Goal: Task Accomplishment & Management: Use online tool/utility

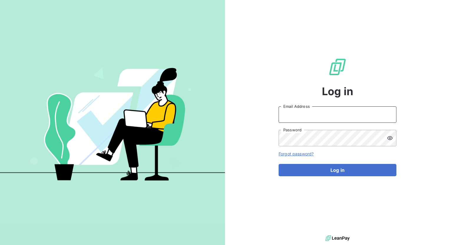
type input "[PERSON_NAME][EMAIL_ADDRESS][PERSON_NAME][DOMAIN_NAME]"
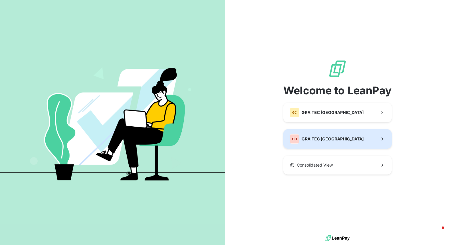
click at [329, 136] on button "GU GRAITEC [GEOGRAPHIC_DATA]" at bounding box center [337, 138] width 108 height 19
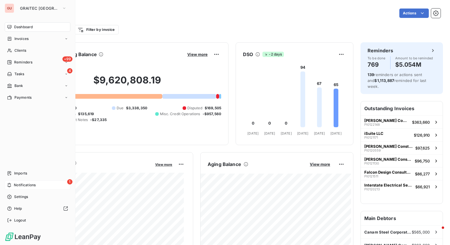
click at [18, 183] on span "Notifications" at bounding box center [25, 185] width 22 height 5
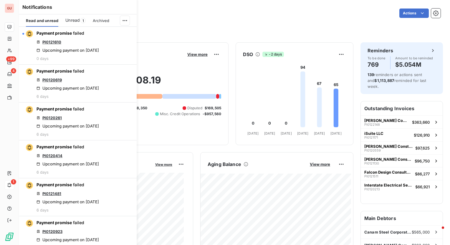
click at [78, 22] on span "Unread" at bounding box center [72, 20] width 14 height 6
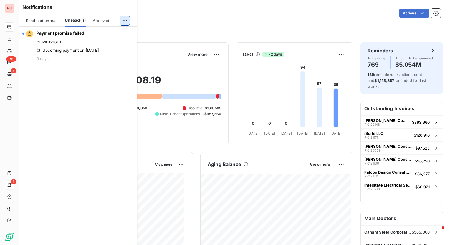
click at [126, 19] on html "GU +99 4 1 Dashboard Actions Filter by client Filter by invoice Client Outstand…" at bounding box center [225, 122] width 450 height 245
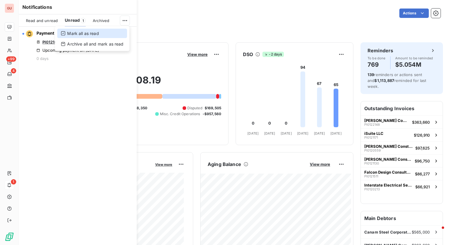
click at [118, 33] on div "Mark all as read" at bounding box center [92, 33] width 70 height 9
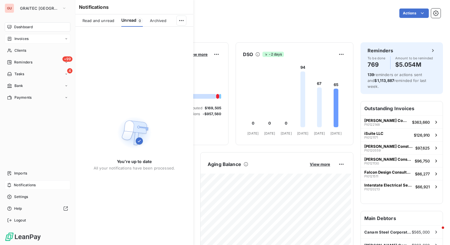
click at [25, 42] on div "Invoices" at bounding box center [38, 38] width 66 height 9
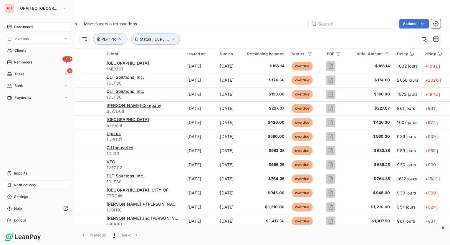
click at [32, 23] on div "Dashboard" at bounding box center [38, 26] width 66 height 9
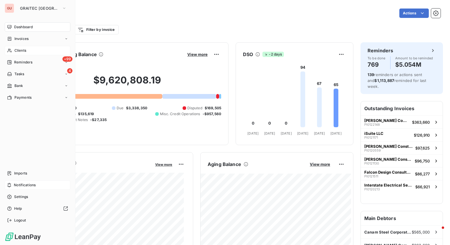
click at [21, 52] on span "Clients" at bounding box center [20, 50] width 12 height 5
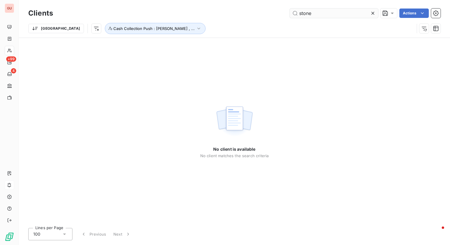
click at [331, 12] on input "stone" at bounding box center [334, 13] width 88 height 9
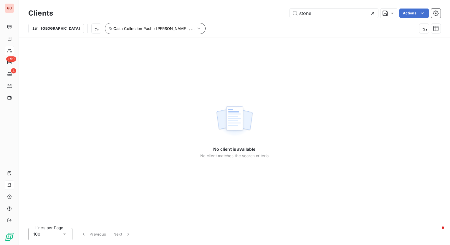
type input "stone"
click at [196, 28] on icon "button" at bounding box center [199, 29] width 6 height 6
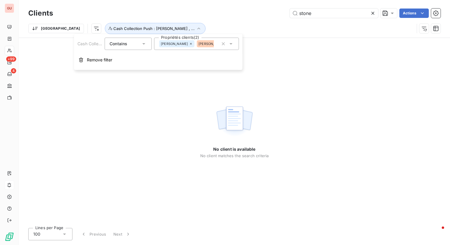
click at [197, 43] on div "[PERSON_NAME]" at bounding box center [214, 43] width 35 height 7
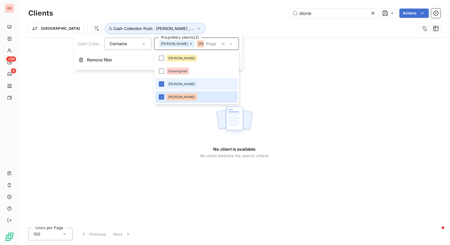
click at [189, 43] on icon at bounding box center [191, 44] width 4 height 4
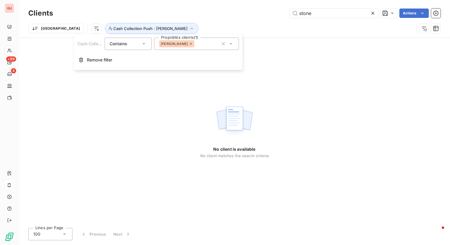
click at [189, 43] on icon at bounding box center [191, 44] width 4 height 4
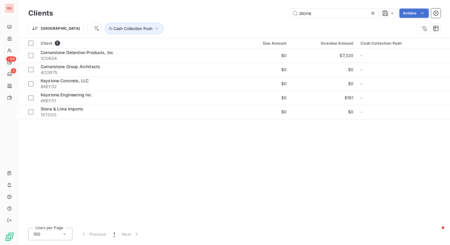
click at [192, 6] on div "Clients stone Actions Trier Cash Collection Push" at bounding box center [234, 19] width 431 height 38
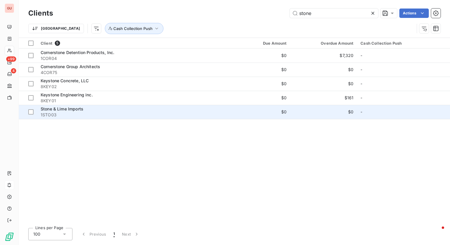
click at [46, 110] on span "Stone & Lime Imports" at bounding box center [62, 109] width 43 height 5
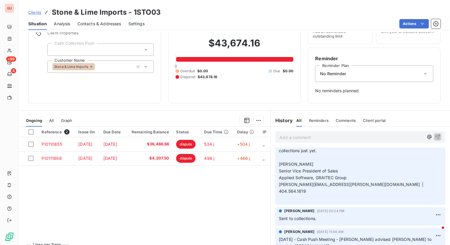
scroll to position [131, 0]
click at [429, 192] on html "GU +99 4 Clients Stone & Lime Imports - 1STO03 Situation Analysis Contacts & Ad…" at bounding box center [225, 122] width 450 height 245
drag, startPoint x: 413, startPoint y: 207, endPoint x: 395, endPoint y: 207, distance: 18.0
click at [413, 207] on div "Edit" at bounding box center [414, 206] width 33 height 9
drag, startPoint x: 275, startPoint y: 197, endPoint x: 286, endPoint y: 196, distance: 10.9
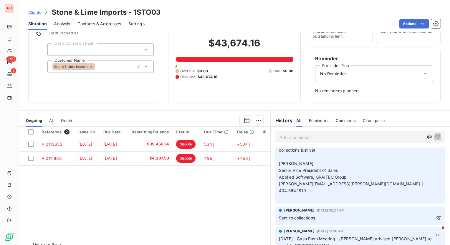
click at [286, 207] on div "[PERSON_NAME] [DATE] 02:24 PM Sent to collections." at bounding box center [360, 216] width 170 height 19
drag, startPoint x: 326, startPoint y: 200, endPoint x: 272, endPoint y: 200, distance: 54.4
click at [272, 206] on div "[PERSON_NAME] [DATE] 02:24 PM Sent to collections." at bounding box center [359, 216] width 179 height 21
click at [235, 205] on div "Reference 2 Issue On Due Date Remaining Balance Status Due Time Delay IP PI0110…" at bounding box center [144, 183] width 251 height 113
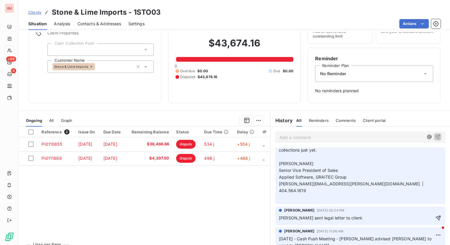
click at [349, 215] on p "[PERSON_NAME] sent legal letter to client." at bounding box center [356, 218] width 155 height 7
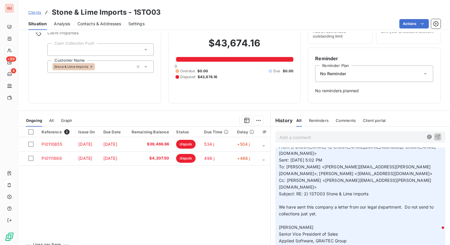
scroll to position [0, 0]
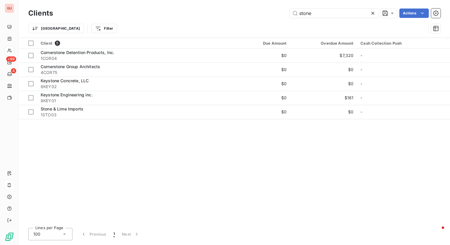
click at [372, 11] on icon at bounding box center [373, 13] width 6 height 6
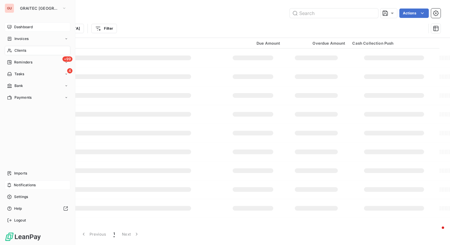
click at [27, 27] on span "Dashboard" at bounding box center [23, 26] width 19 height 5
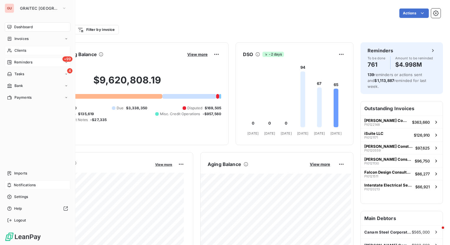
click at [29, 62] on span "Reminders" at bounding box center [23, 62] width 18 height 5
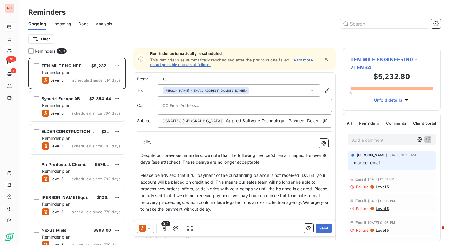
scroll to position [183, 93]
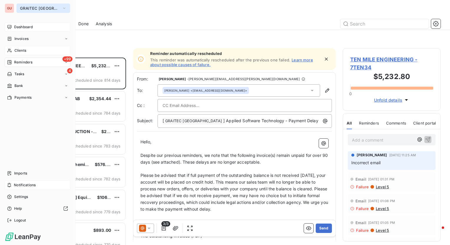
click at [62, 5] on icon "button" at bounding box center [64, 8] width 5 height 6
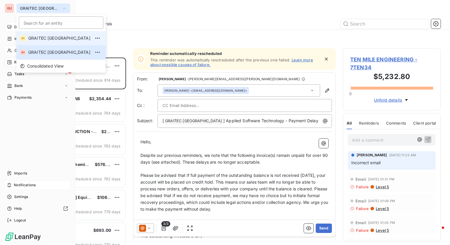
click at [39, 38] on span "GRAITEC [GEOGRAPHIC_DATA]" at bounding box center [59, 38] width 62 height 6
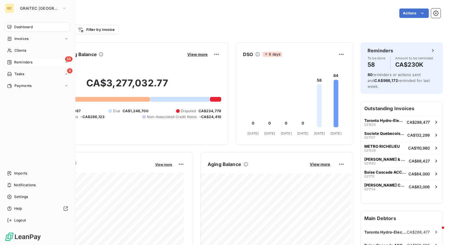
click at [67, 59] on span "58" at bounding box center [68, 59] width 7 height 5
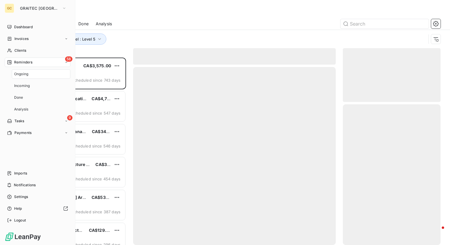
scroll to position [183, 93]
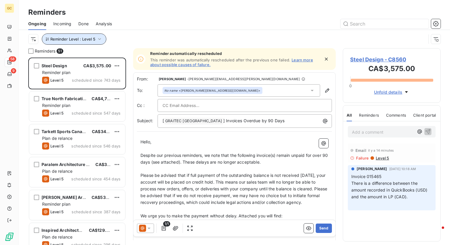
click at [102, 40] on button "Reminder Level : Level 5" at bounding box center [74, 39] width 64 height 11
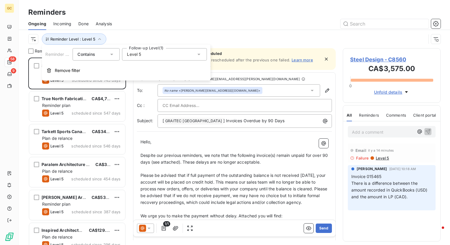
click at [199, 54] on icon at bounding box center [198, 54] width 3 height 1
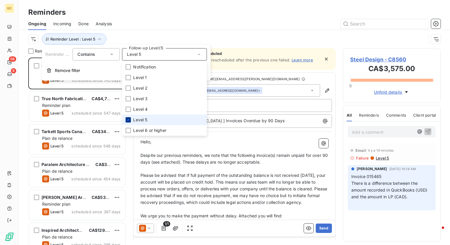
click at [129, 119] on icon at bounding box center [128, 120] width 4 height 4
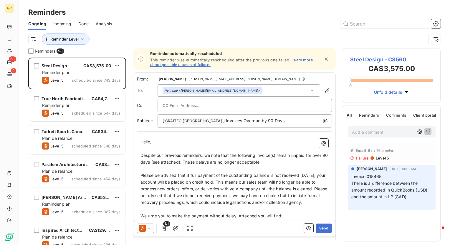
click at [141, 16] on div "Reminders" at bounding box center [234, 12] width 431 height 11
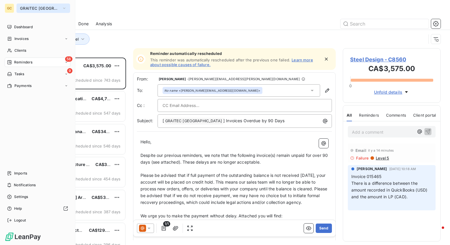
click at [62, 10] on icon "button" at bounding box center [64, 8] width 5 height 6
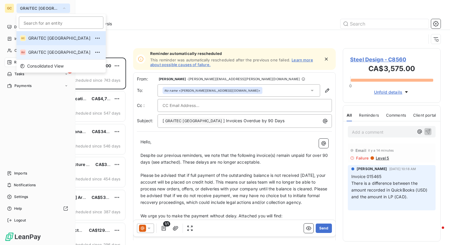
click at [46, 52] on span "GRAITEC [GEOGRAPHIC_DATA]" at bounding box center [59, 52] width 62 height 6
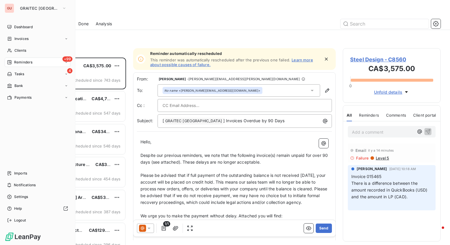
scroll to position [183, 93]
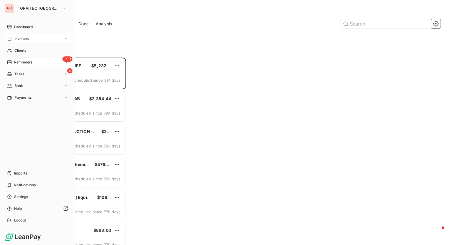
click at [24, 39] on span "Invoices" at bounding box center [21, 38] width 14 height 5
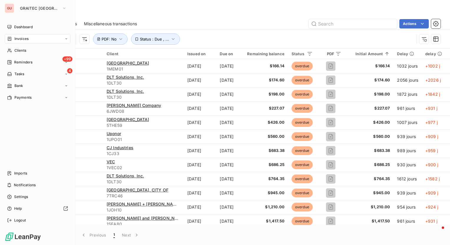
click at [22, 39] on span "Invoices" at bounding box center [21, 38] width 14 height 5
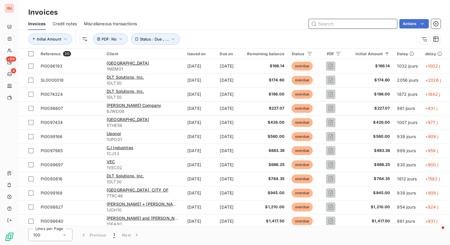
click at [330, 24] on input "text" at bounding box center [352, 23] width 88 height 9
paste input "PI0110468"
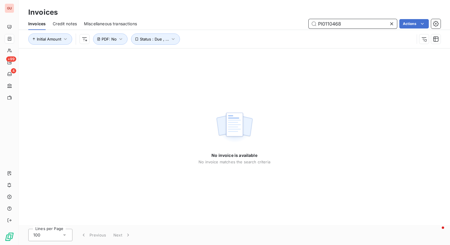
drag, startPoint x: 357, startPoint y: 23, endPoint x: 264, endPoint y: 32, distance: 93.7
click at [264, 32] on div "Invoices Credit notes Miscellaneous transactions PI0110468 Actions Initial Amou…" at bounding box center [234, 33] width 431 height 31
paste input "7992"
drag, startPoint x: 346, startPoint y: 24, endPoint x: 245, endPoint y: 35, distance: 102.1
click at [245, 35] on div "Invoices Credit notes Miscellaneous transactions PI0117992 Actions Initial Amou…" at bounding box center [234, 33] width 431 height 31
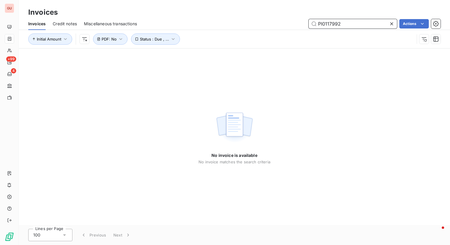
paste input "8156"
drag, startPoint x: 352, startPoint y: 23, endPoint x: 170, endPoint y: 29, distance: 181.7
click at [170, 29] on div "Invoices Credit notes Miscellaneous transactions PI0118156 Actions" at bounding box center [234, 24] width 431 height 12
paste input "09560"
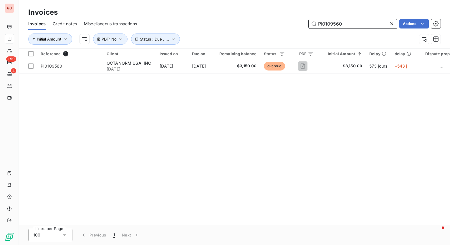
drag, startPoint x: 348, startPoint y: 22, endPoint x: 246, endPoint y: 26, distance: 101.9
click at [247, 25] on div "PI0109560 Actions" at bounding box center [292, 23] width 296 height 9
paste input "18371"
type input "PI0118371"
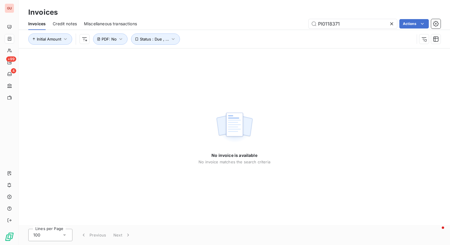
click at [391, 25] on icon at bounding box center [391, 24] width 6 height 6
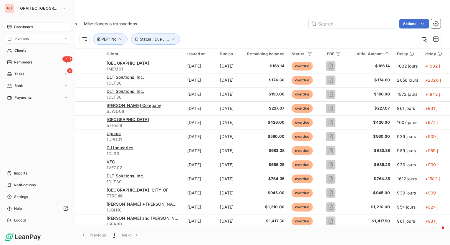
click at [9, 27] on icon at bounding box center [9, 27] width 5 height 5
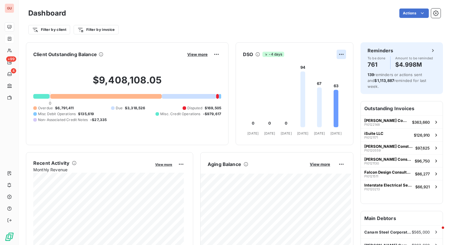
click at [339, 54] on html "GU +99 4 Dashboard Actions Filter by client Filter by invoice Client Outstandin…" at bounding box center [225, 122] width 450 height 245
click at [268, 16] on html "GU +99 4 Dashboard Actions Filter by client Filter by invoice Client Outstandin…" at bounding box center [225, 122] width 450 height 245
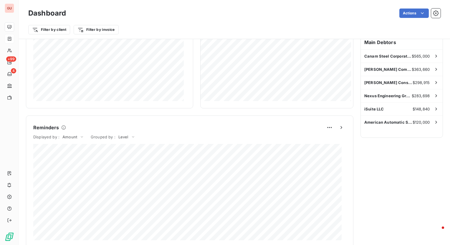
scroll to position [29, 0]
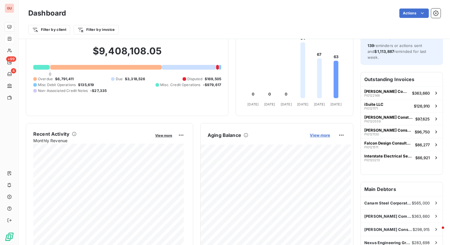
click at [317, 136] on span "View more" at bounding box center [320, 135] width 20 height 5
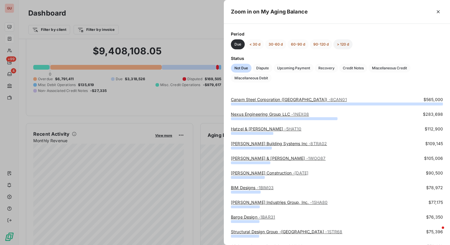
click at [341, 44] on button "> 120 d" at bounding box center [342, 44] width 19 height 10
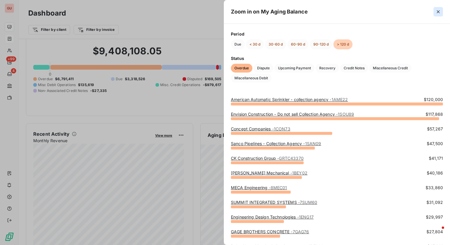
click at [437, 11] on icon "button" at bounding box center [437, 11] width 3 height 3
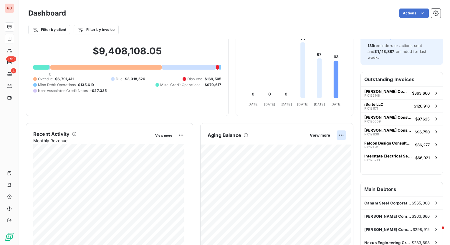
click at [334, 134] on html "GU +99 4 Dashboard Actions Filter by client Filter by invoice Client Outstandin…" at bounding box center [225, 122] width 450 height 245
click at [319, 150] on div "Export" at bounding box center [322, 147] width 33 height 9
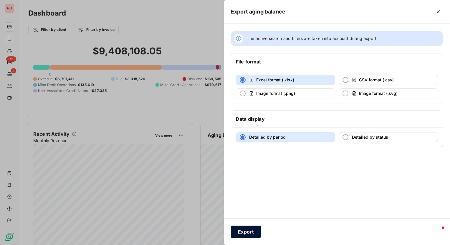
click at [245, 227] on button "Export" at bounding box center [246, 232] width 30 height 12
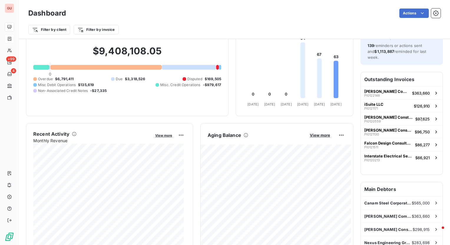
click at [266, 31] on div "Filter by client Filter by invoice" at bounding box center [234, 29] width 412 height 11
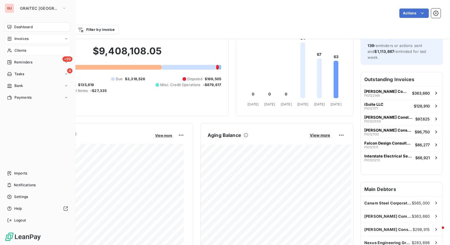
click at [28, 48] on div "Clients" at bounding box center [38, 50] width 66 height 9
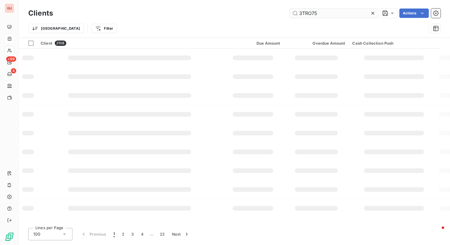
type input "3TRO75"
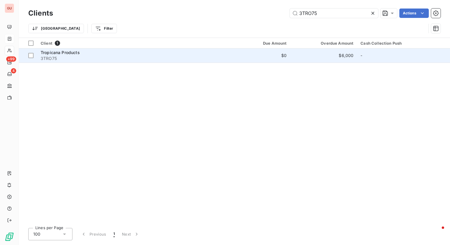
click at [66, 54] on span "Tropicana Products" at bounding box center [60, 52] width 39 height 5
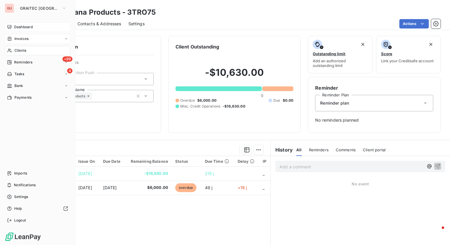
click at [19, 28] on span "Dashboard" at bounding box center [23, 26] width 19 height 5
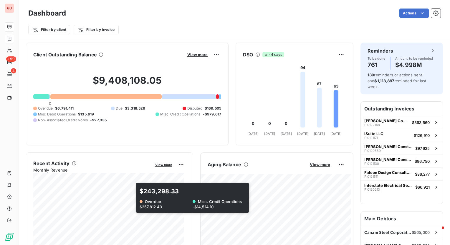
scroll to position [177, 0]
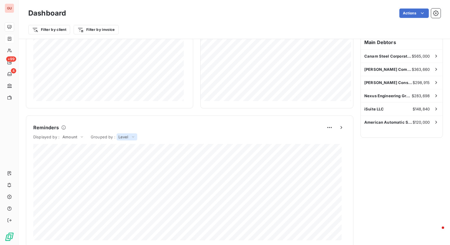
click at [132, 138] on icon at bounding box center [133, 137] width 5 height 6
click at [382, 152] on div "Reminders To be done 761 Amount to be reminded $4.998M 139 reminders or actions…" at bounding box center [401, 127] width 82 height 522
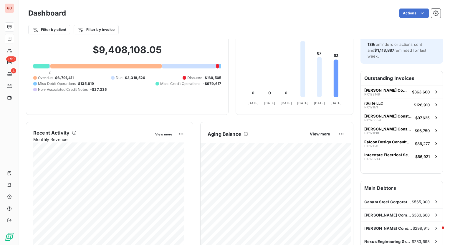
scroll to position [0, 0]
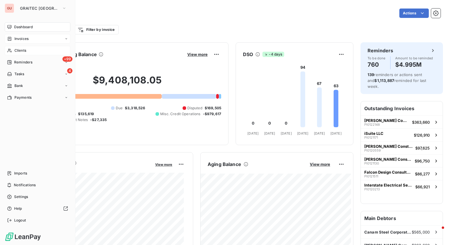
click at [30, 47] on div "Clients" at bounding box center [38, 50] width 66 height 9
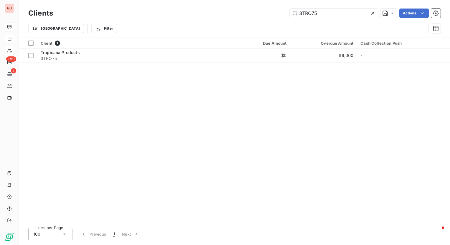
drag, startPoint x: 326, startPoint y: 14, endPoint x: 246, endPoint y: 14, distance: 80.1
click at [246, 14] on div "3TRO75 Actions" at bounding box center [250, 13] width 380 height 9
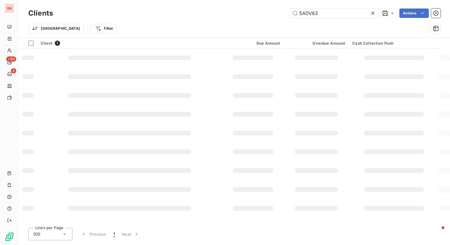
type input "5ADV63"
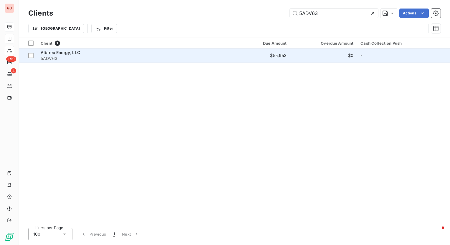
click at [70, 54] on span "Albireo Energy, LLC" at bounding box center [60, 52] width 39 height 5
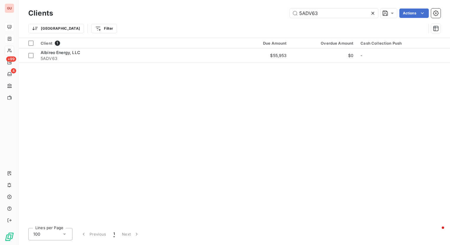
drag, startPoint x: 333, startPoint y: 11, endPoint x: 226, endPoint y: 11, distance: 106.8
click at [226, 11] on div "5ADV63 Actions" at bounding box center [250, 13] width 380 height 9
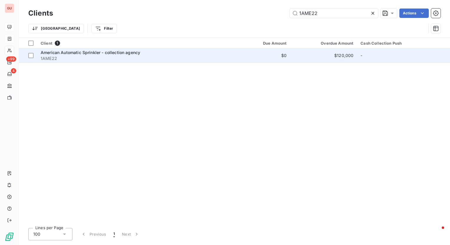
type input "1AME22"
click at [122, 54] on span "American Automatic Sprinkler - collection agency" at bounding box center [90, 52] width 99 height 5
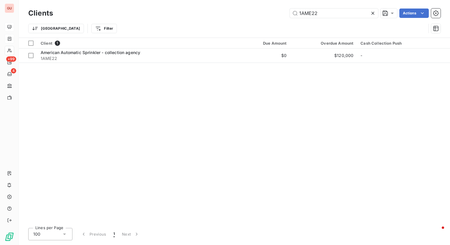
drag, startPoint x: 329, startPoint y: 14, endPoint x: 203, endPoint y: 8, distance: 126.1
click at [203, 8] on div "Clients 1AME22 Actions" at bounding box center [234, 13] width 412 height 12
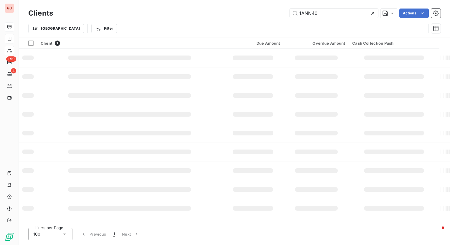
type input "1ANN40"
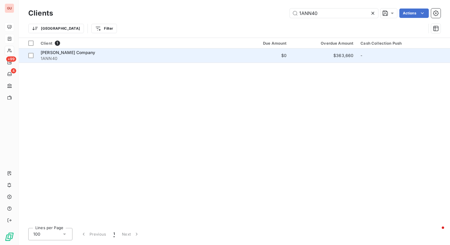
click at [80, 54] on span "[PERSON_NAME] Company" at bounding box center [68, 52] width 54 height 5
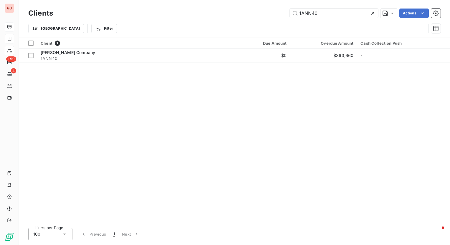
drag, startPoint x: 344, startPoint y: 12, endPoint x: 185, endPoint y: 4, distance: 159.4
click at [186, 7] on div "Clients 1ANN40 Actions" at bounding box center [234, 13] width 412 height 12
type input "1BAR31"
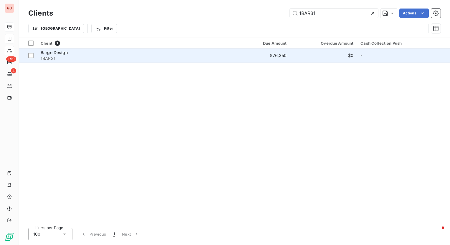
click at [67, 52] on span "Barge Design" at bounding box center [54, 52] width 27 height 5
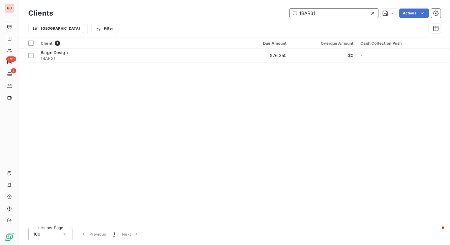
drag, startPoint x: 337, startPoint y: 13, endPoint x: 260, endPoint y: 18, distance: 76.4
click at [260, 18] on div "Clients 1BAR31 Actions" at bounding box center [234, 13] width 412 height 12
paste input "EY02"
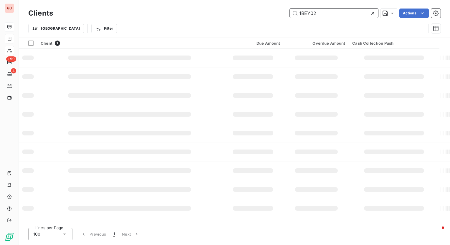
type input "1BEY02"
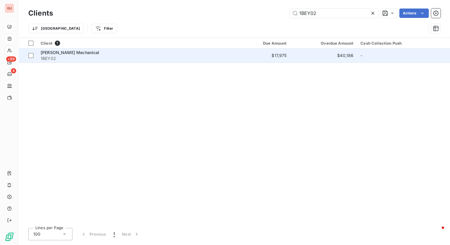
click at [59, 51] on span "[PERSON_NAME] Mechanical" at bounding box center [70, 52] width 59 height 5
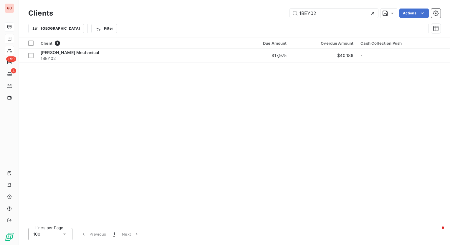
drag, startPoint x: 342, startPoint y: 14, endPoint x: 267, endPoint y: 14, distance: 74.8
click at [267, 14] on div "1BEY02 Actions" at bounding box center [250, 13] width 380 height 9
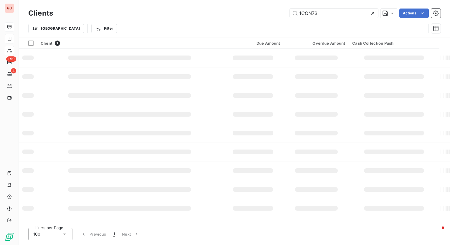
type input "1CON73"
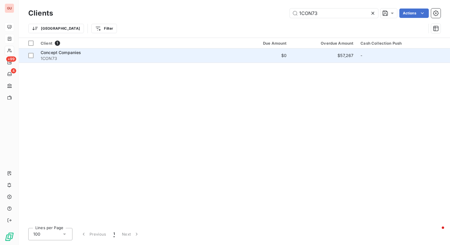
click at [82, 54] on div "Concept Companies" at bounding box center [132, 53] width 183 height 6
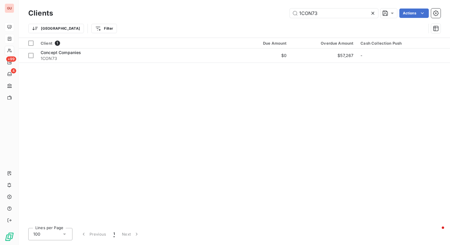
drag, startPoint x: 320, startPoint y: 14, endPoint x: 241, endPoint y: 13, distance: 79.8
click at [241, 13] on div "1CON73 Actions" at bounding box center [250, 13] width 380 height 9
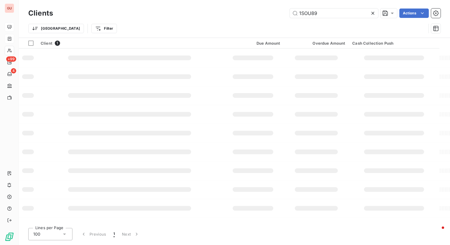
type input "1SOU89"
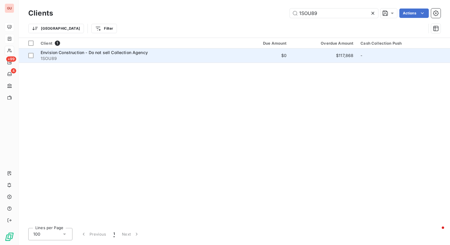
click at [137, 54] on span "Envision Construction - Do not sell Collection Agency" at bounding box center [94, 52] width 107 height 5
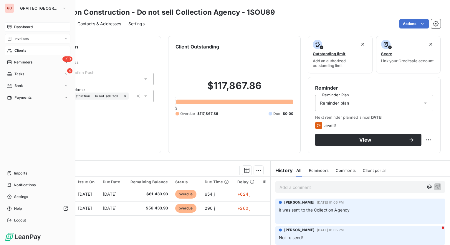
click at [16, 27] on span "Dashboard" at bounding box center [23, 26] width 19 height 5
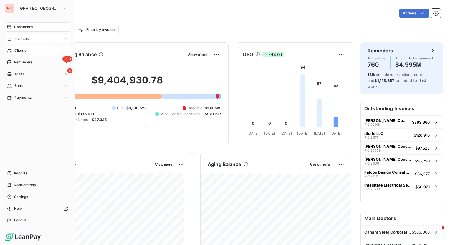
click at [23, 48] on span "Clients" at bounding box center [20, 50] width 12 height 5
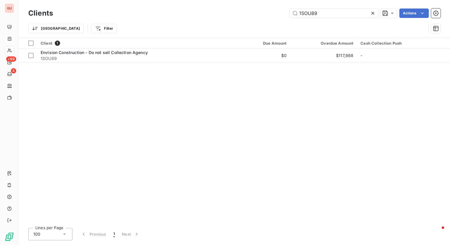
drag, startPoint x: 336, startPoint y: 12, endPoint x: 187, endPoint y: 12, distance: 148.9
click at [187, 12] on div "1SOU89 Actions" at bounding box center [250, 13] width 380 height 9
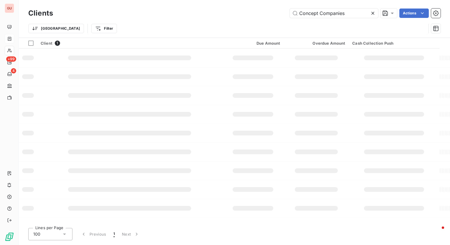
type input "Concept Companies"
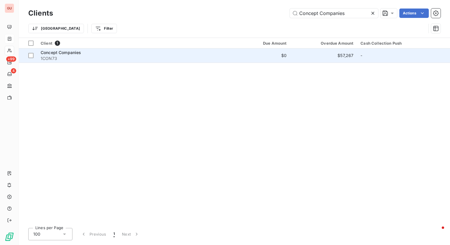
click at [72, 53] on span "Concept Companies" at bounding box center [61, 52] width 41 height 5
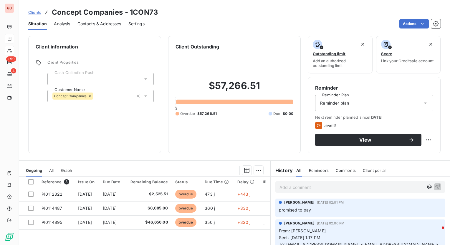
drag, startPoint x: 235, startPoint y: 180, endPoint x: 173, endPoint y: 134, distance: 77.5
click at [173, 134] on div "Client Outstanding $57,266.51 0 Overdue $57,266.51 Due $0.00" at bounding box center [234, 95] width 133 height 118
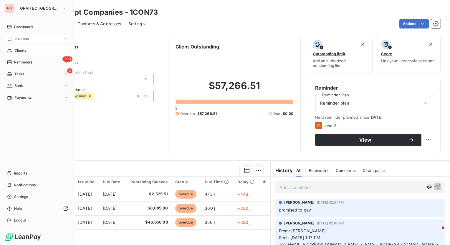
click at [27, 52] on div "Clients" at bounding box center [38, 50] width 66 height 9
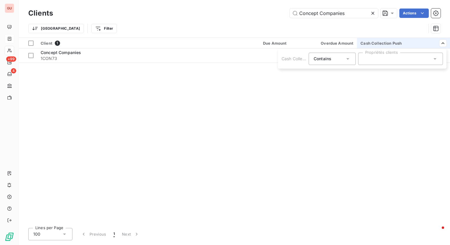
click at [434, 61] on icon at bounding box center [435, 59] width 6 height 6
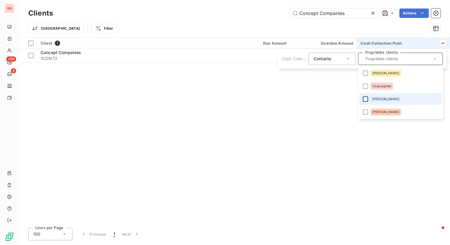
click at [365, 99] on div at bounding box center [365, 99] width 5 height 5
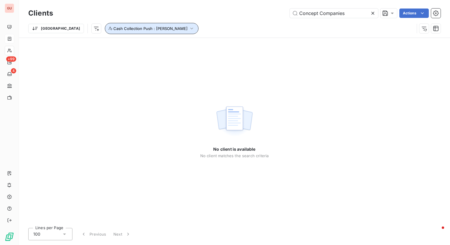
click at [189, 27] on icon "button" at bounding box center [192, 29] width 6 height 6
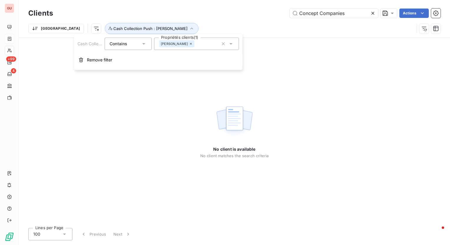
click at [144, 44] on icon at bounding box center [143, 43] width 3 height 1
click at [194, 11] on div "Concept Companies Actions" at bounding box center [250, 13] width 380 height 9
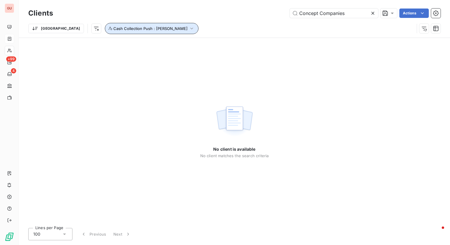
click at [189, 29] on icon "button" at bounding box center [192, 29] width 6 height 6
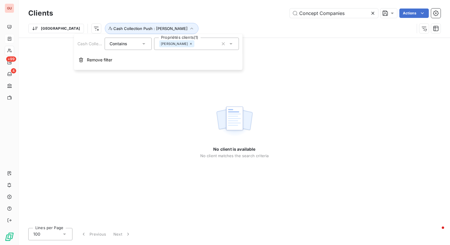
click at [189, 43] on div "[PERSON_NAME]" at bounding box center [196, 44] width 85 height 12
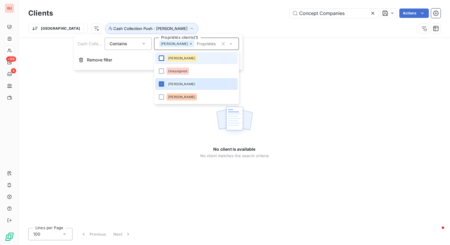
click at [160, 59] on div at bounding box center [161, 58] width 5 height 5
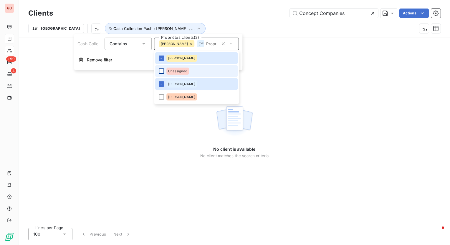
click at [163, 72] on div at bounding box center [161, 71] width 5 height 5
click at [160, 99] on div at bounding box center [161, 96] width 5 height 5
click at [161, 72] on icon at bounding box center [162, 71] width 4 height 4
click at [159, 57] on div at bounding box center [161, 58] width 5 height 5
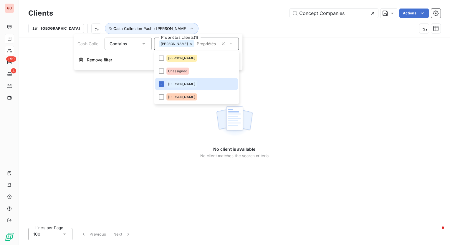
click at [172, 18] on div "Clients Concept Companies Actions" at bounding box center [234, 13] width 412 height 12
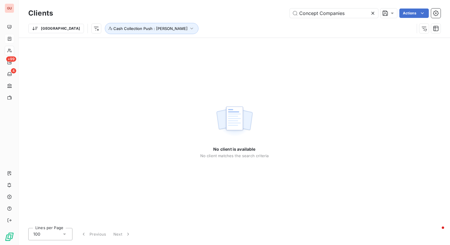
click at [373, 14] on icon at bounding box center [373, 13] width 6 height 6
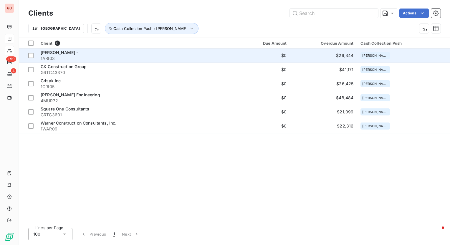
click at [62, 56] on span "1ARI03" at bounding box center [132, 59] width 183 height 6
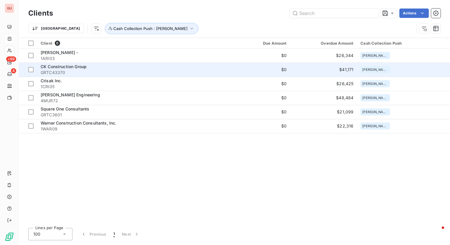
click at [57, 67] on span "CK Construction Group" at bounding box center [64, 66] width 46 height 5
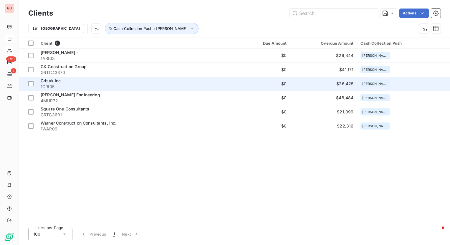
click at [58, 82] on span "Crisak Inc." at bounding box center [51, 80] width 21 height 5
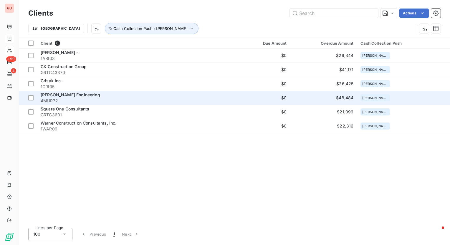
click at [47, 94] on span "[PERSON_NAME] Engineering" at bounding box center [70, 94] width 59 height 5
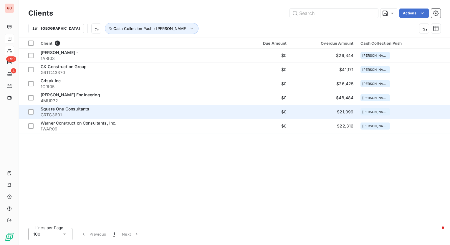
click at [74, 106] on td "Square One Consultants GRTC3601" at bounding box center [132, 112] width 190 height 14
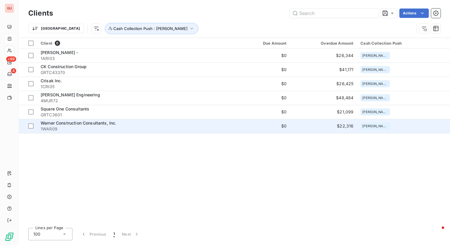
click at [73, 121] on span "Warner Construction Consultants, Inc." at bounding box center [79, 123] width 76 height 5
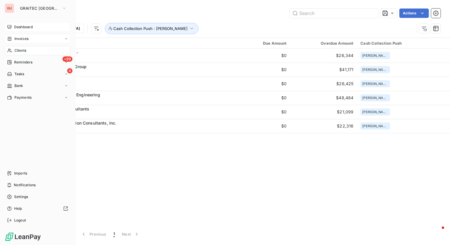
click at [27, 26] on span "Dashboard" at bounding box center [23, 26] width 19 height 5
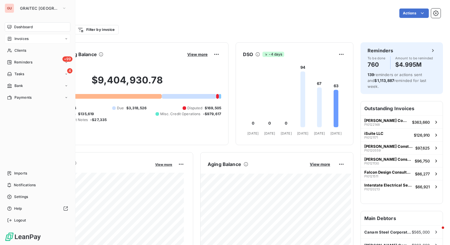
click at [20, 24] on span "Dashboard" at bounding box center [23, 26] width 19 height 5
click at [20, 51] on span "Clients" at bounding box center [20, 50] width 12 height 5
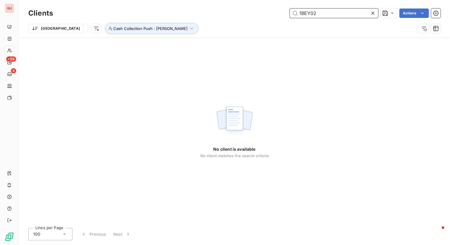
drag, startPoint x: 322, startPoint y: 15, endPoint x: 200, endPoint y: 4, distance: 122.9
click at [200, 4] on div "Clients 1BEY02 Actions Trier Cash Collection Push : [PERSON_NAME]" at bounding box center [234, 19] width 431 height 38
paste input "[PERSON_NAME] Mechanical"
type input "[PERSON_NAME] Mechanical"
click at [374, 14] on icon at bounding box center [373, 13] width 6 height 6
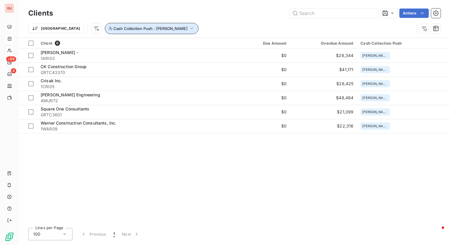
click at [189, 28] on icon "button" at bounding box center [192, 29] width 6 height 6
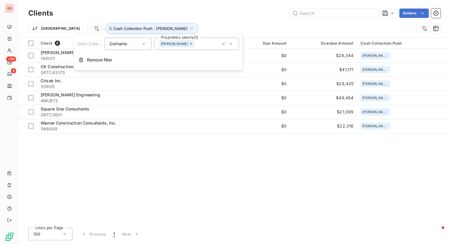
click at [189, 44] on icon at bounding box center [191, 44] width 4 height 4
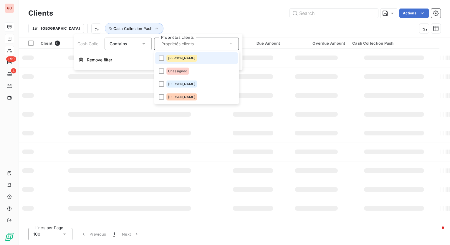
click at [198, 15] on div "Actions" at bounding box center [250, 13] width 380 height 9
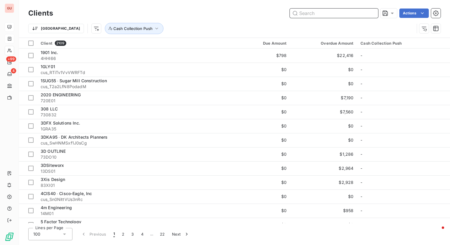
click at [315, 16] on input "text" at bounding box center [334, 13] width 88 height 9
paste input "[PERSON_NAME] Mechanical"
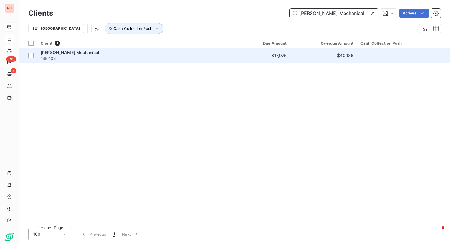
type input "[PERSON_NAME] Mechanical"
click at [56, 51] on span "[PERSON_NAME] Mechanical" at bounding box center [70, 52] width 59 height 5
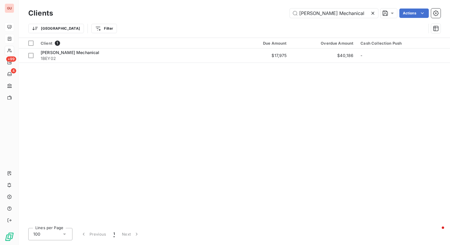
drag, startPoint x: 263, startPoint y: 14, endPoint x: 214, endPoint y: 14, distance: 48.6
click at [214, 14] on div "[PERSON_NAME] Mechanical Actions" at bounding box center [250, 13] width 380 height 9
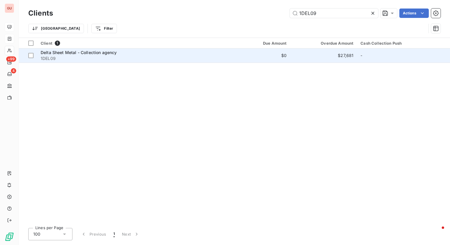
type input "1DEL09"
click at [59, 56] on span "1DEL09" at bounding box center [132, 59] width 183 height 6
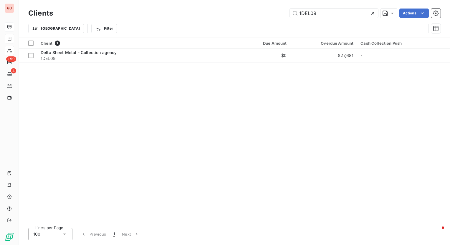
drag, startPoint x: 328, startPoint y: 14, endPoint x: 233, endPoint y: 14, distance: 95.1
click at [233, 14] on div "1DEL09 Actions" at bounding box center [250, 13] width 380 height 9
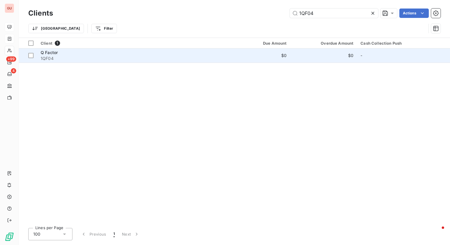
type input "1QF04"
click at [49, 54] on span "Q Factor" at bounding box center [49, 52] width 17 height 5
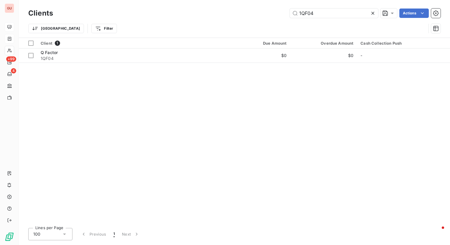
drag, startPoint x: 328, startPoint y: 13, endPoint x: 197, endPoint y: 13, distance: 131.0
click at [197, 13] on div "1QF04 Actions" at bounding box center [250, 13] width 380 height 9
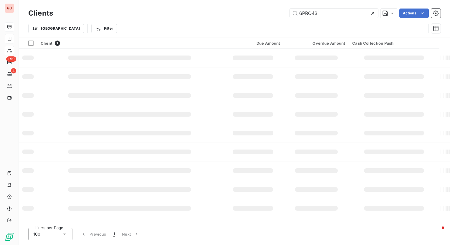
type input "6PRO43"
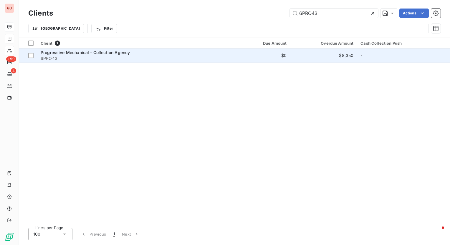
click at [112, 51] on span "Progressive Mechanical - Collection Agency" at bounding box center [85, 52] width 89 height 5
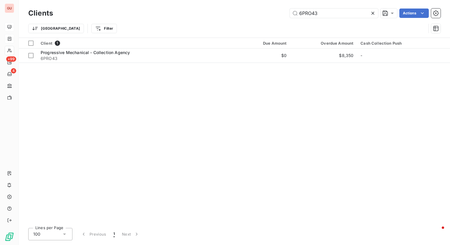
drag, startPoint x: 326, startPoint y: 15, endPoint x: 205, endPoint y: 15, distance: 120.7
click at [205, 15] on div "6PRO43 Actions" at bounding box center [250, 13] width 380 height 9
type input "6PIN94"
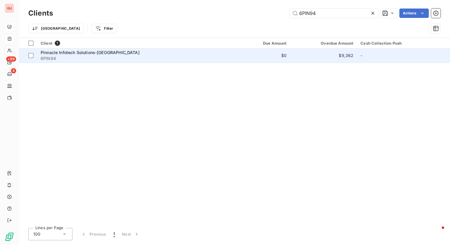
click at [102, 51] on span "Pinnacle Infotech Solutions-[GEOGRAPHIC_DATA]" at bounding box center [90, 52] width 99 height 5
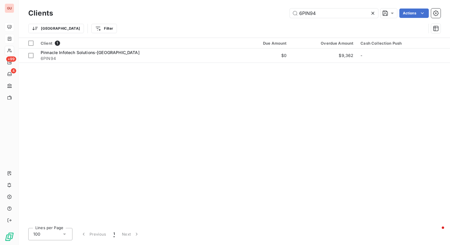
drag, startPoint x: 325, startPoint y: 14, endPoint x: 234, endPoint y: 14, distance: 90.9
click at [234, 14] on div "6PIN94 Actions" at bounding box center [250, 13] width 380 height 9
type input "1SHA80"
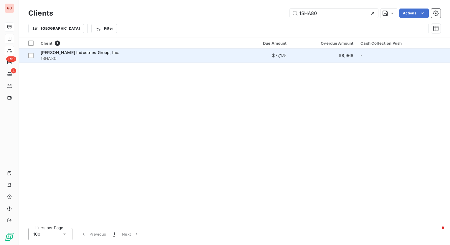
click at [70, 52] on span "[PERSON_NAME] Industries Group, Inc." at bounding box center [80, 52] width 79 height 5
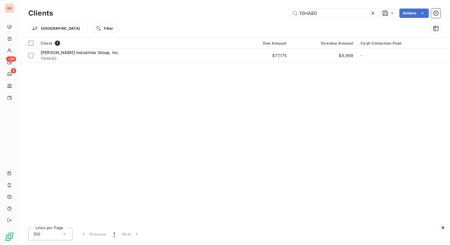
drag, startPoint x: 329, startPoint y: 15, endPoint x: 261, endPoint y: 15, distance: 68.0
click at [261, 15] on div "1SHA80 Actions" at bounding box center [250, 13] width 380 height 9
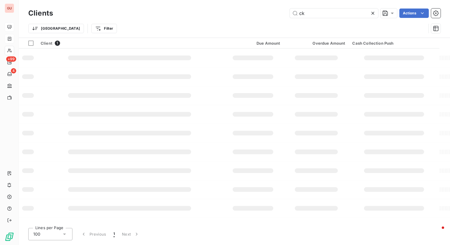
type input "ck"
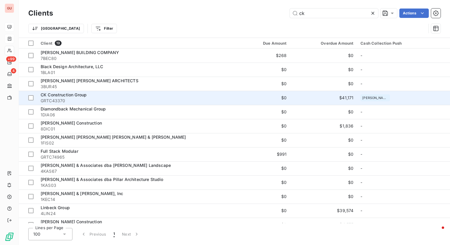
click at [68, 95] on span "CK Construction Group" at bounding box center [64, 94] width 46 height 5
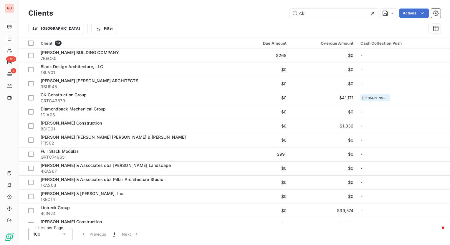
drag, startPoint x: 325, startPoint y: 10, endPoint x: 275, endPoint y: 14, distance: 49.9
click at [275, 14] on div "ck Actions" at bounding box center [250, 13] width 380 height 9
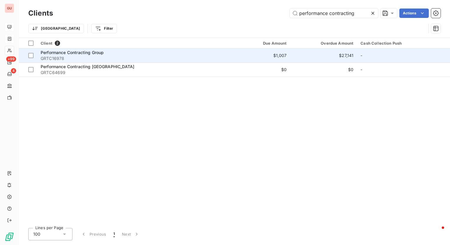
type input "performance contracting"
click at [92, 52] on span "Performance Contracting Group" at bounding box center [72, 52] width 63 height 5
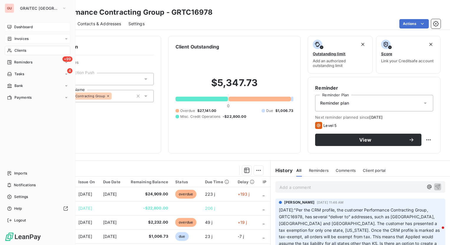
click at [25, 29] on span "Dashboard" at bounding box center [23, 26] width 19 height 5
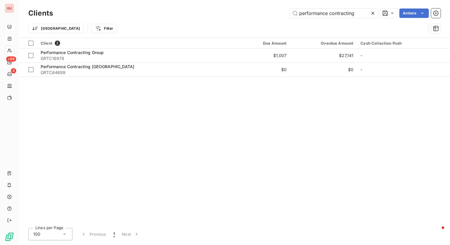
drag, startPoint x: 363, startPoint y: 15, endPoint x: 215, endPoint y: 24, distance: 148.3
click at [215, 24] on div "Clients performance contracting Actions Trier Filter" at bounding box center [234, 22] width 412 height 31
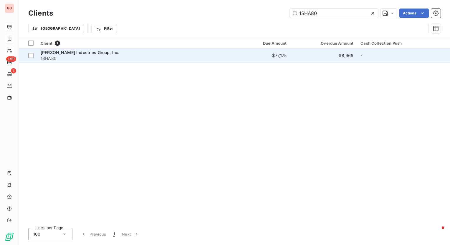
type input "1SHA80"
click at [89, 54] on span "[PERSON_NAME] Industries Group, Inc." at bounding box center [80, 52] width 79 height 5
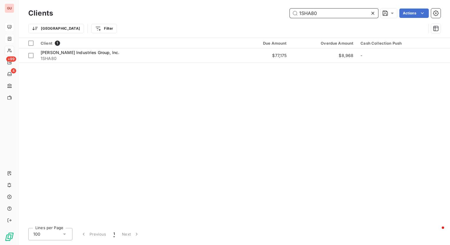
drag, startPoint x: 325, startPoint y: 12, endPoint x: 231, endPoint y: 16, distance: 93.9
click at [231, 16] on div "1SHA80 Actions" at bounding box center [250, 13] width 380 height 9
paste input "6PIN94"
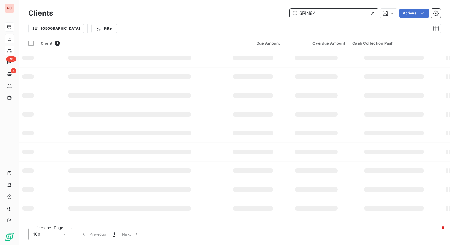
type input "6PIN94"
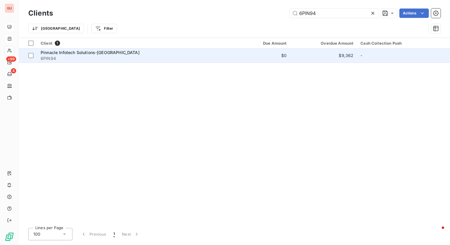
click at [57, 58] on span "6PIN94" at bounding box center [132, 59] width 183 height 6
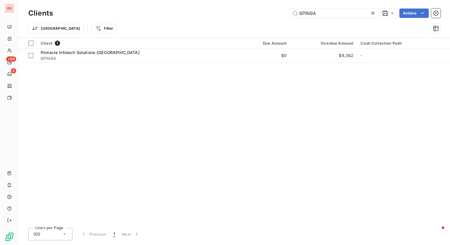
drag, startPoint x: 319, startPoint y: 14, endPoint x: 258, endPoint y: 18, distance: 61.0
click at [258, 18] on div "Clients 6PIN94 Actions" at bounding box center [234, 13] width 412 height 12
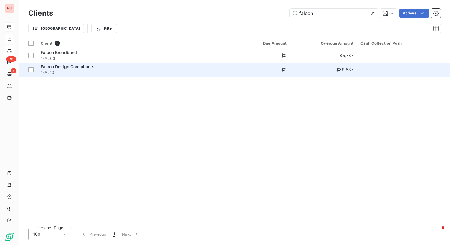
type input "falcon"
click at [68, 68] on span "Falcon Design Consultants" at bounding box center [68, 66] width 54 height 5
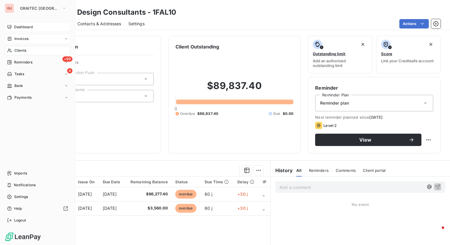
click at [18, 28] on span "Dashboard" at bounding box center [23, 26] width 19 height 5
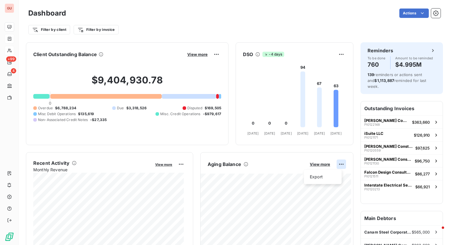
click at [336, 163] on html "GU +99 4 Dashboard Actions Filter by client Filter by invoice Client Outstandin…" at bounding box center [225, 122] width 450 height 245
click at [317, 164] on html "GU +99 4 Dashboard Actions Filter by client Filter by invoice Client Outstandin…" at bounding box center [225, 122] width 450 height 245
click at [315, 161] on div "Aging Balance View more" at bounding box center [276, 164] width 152 height 9
click at [315, 164] on span "View more" at bounding box center [320, 164] width 20 height 5
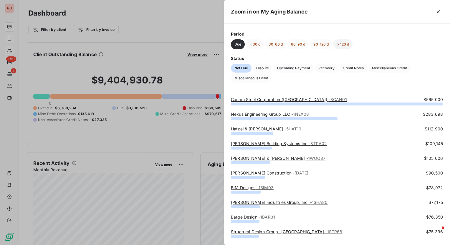
click at [343, 44] on button "> 120 d" at bounding box center [342, 44] width 19 height 10
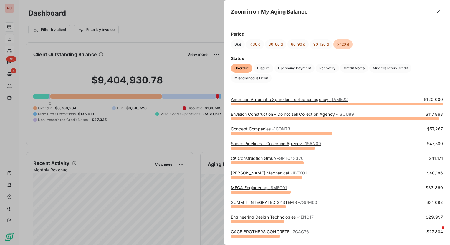
click at [147, 21] on div at bounding box center [225, 122] width 450 height 245
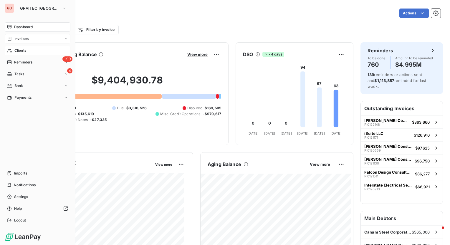
click at [18, 27] on span "Dashboard" at bounding box center [23, 26] width 19 height 5
click at [19, 49] on span "Clients" at bounding box center [20, 50] width 12 height 5
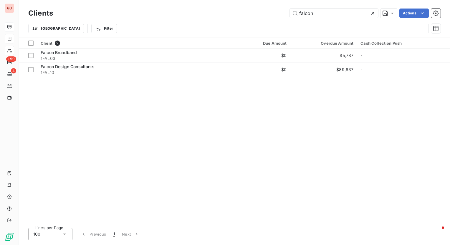
drag, startPoint x: 340, startPoint y: 12, endPoint x: 228, endPoint y: 21, distance: 112.3
click at [222, 22] on div "Clients falcon Actions Trier Filter" at bounding box center [234, 22] width 412 height 31
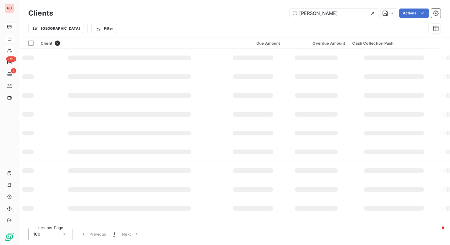
type input "[PERSON_NAME]"
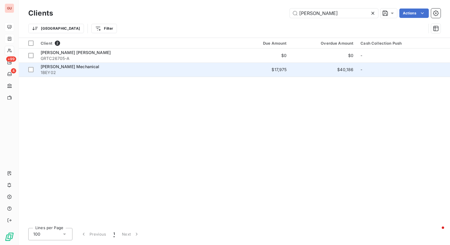
click at [74, 67] on span "[PERSON_NAME] Mechanical" at bounding box center [70, 66] width 59 height 5
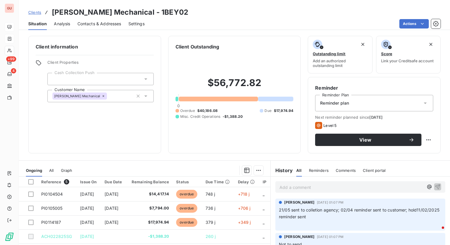
click at [128, 82] on div at bounding box center [100, 79] width 106 height 12
click at [157, 57] on div "Client information Client Properties Cash Collection Push Customer Name [PERSON…" at bounding box center [94, 95] width 133 height 118
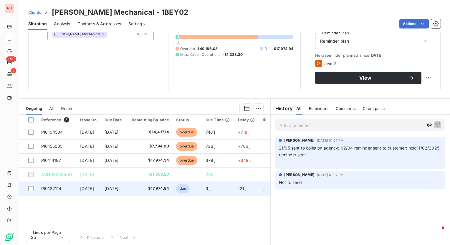
click at [53, 189] on span "PI0122114" at bounding box center [51, 188] width 20 height 5
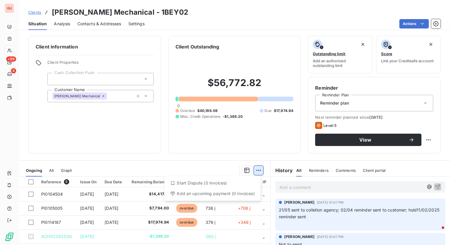
click at [258, 173] on html "GU +99 4 Clients [PERSON_NAME] Mechanical - 1BEY02 Situation Analysis Contacts …" at bounding box center [225, 122] width 450 height 245
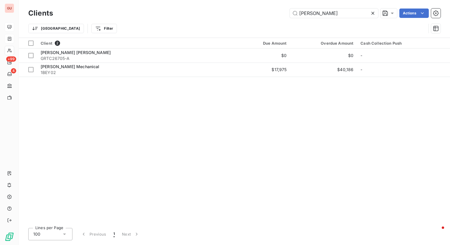
drag, startPoint x: 327, startPoint y: 13, endPoint x: 252, endPoint y: 14, distance: 75.3
click at [252, 14] on div "[PERSON_NAME] Actions" at bounding box center [250, 13] width 380 height 9
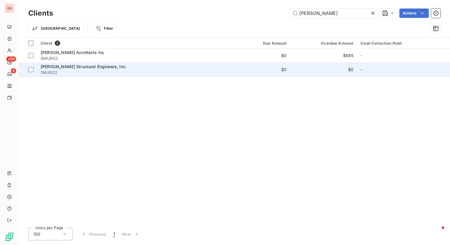
type input "[PERSON_NAME]"
click at [72, 65] on span "[PERSON_NAME] Structural Engineers, Inc." at bounding box center [84, 66] width 86 height 5
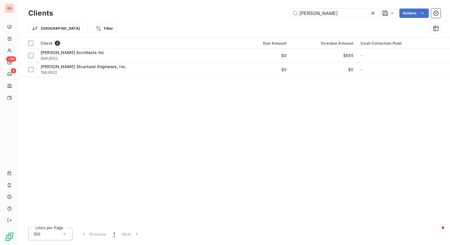
click at [371, 14] on icon at bounding box center [373, 13] width 6 height 6
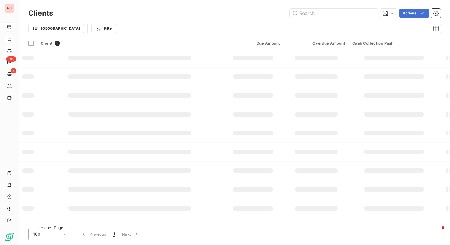
click at [173, 19] on div "Trier Filter" at bounding box center [234, 28] width 412 height 18
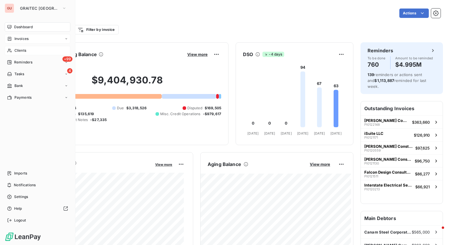
click at [21, 50] on span "Clients" at bounding box center [20, 50] width 12 height 5
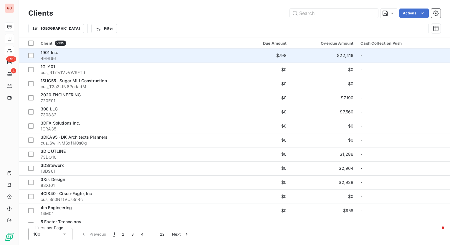
click at [52, 53] on span "1901 Inc." at bounding box center [49, 52] width 17 height 5
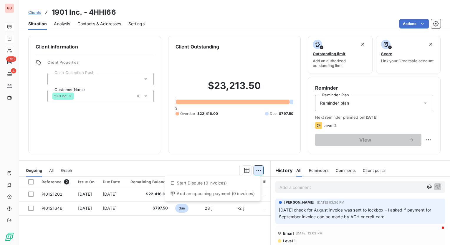
click at [258, 171] on html "GU +99 4 Clients 1901 Inc. - 4HHI66 Situation Analysis Contacts & Addresses Set…" at bounding box center [225, 122] width 450 height 245
click at [191, 144] on html "GU +99 4 Clients 1901 Inc. - 4HHI66 Situation Analysis Contacts & Addresses Set…" at bounding box center [225, 122] width 450 height 245
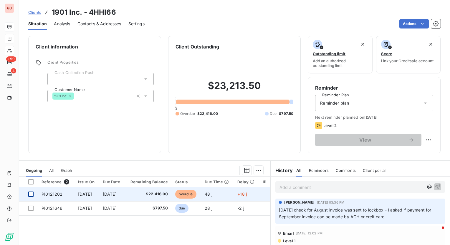
click at [29, 192] on div at bounding box center [30, 194] width 5 height 5
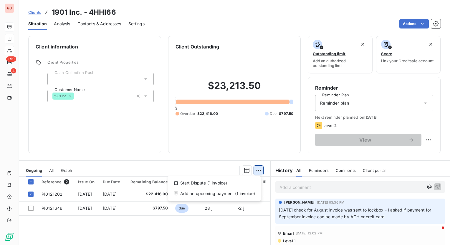
click at [257, 170] on html "GU +99 4 Clients 1901 Inc. - 4HHI66 Situation Analysis Contacts & Addresses Set…" at bounding box center [225, 122] width 450 height 245
click at [245, 183] on div "Start Dispute (1 invoice)" at bounding box center [214, 183] width 88 height 9
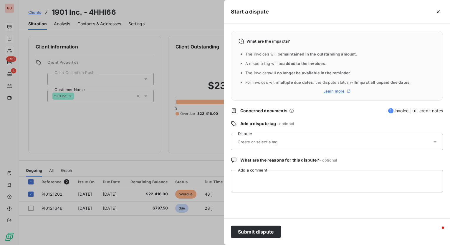
click at [290, 144] on input "text" at bounding box center [272, 142] width 70 height 5
click at [313, 123] on div "Add a dispute tag - optional" at bounding box center [337, 124] width 212 height 6
click at [440, 10] on icon "button" at bounding box center [438, 12] width 6 height 6
